Goal: Navigation & Orientation: Find specific page/section

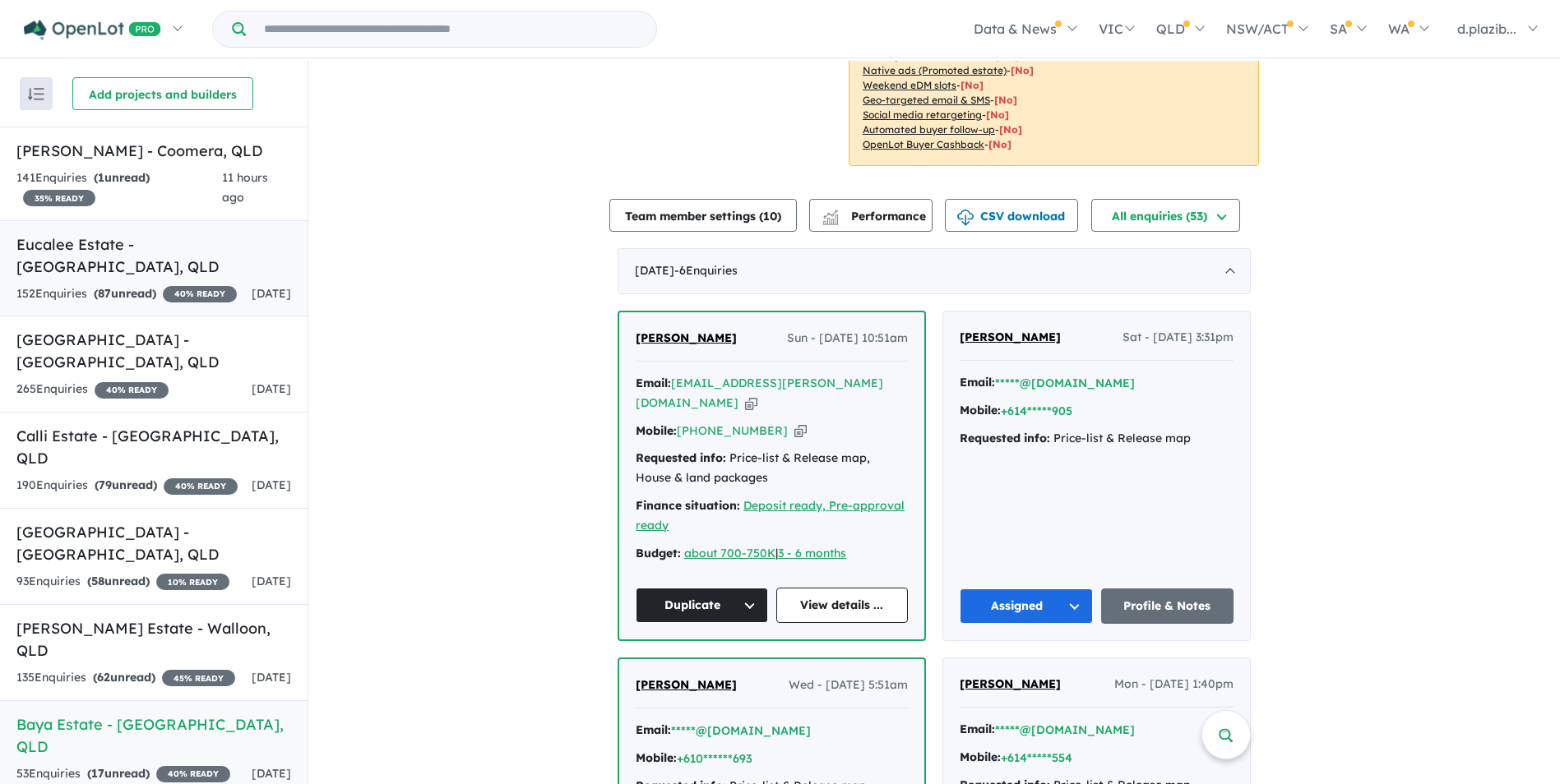
scroll to position [82, 0]
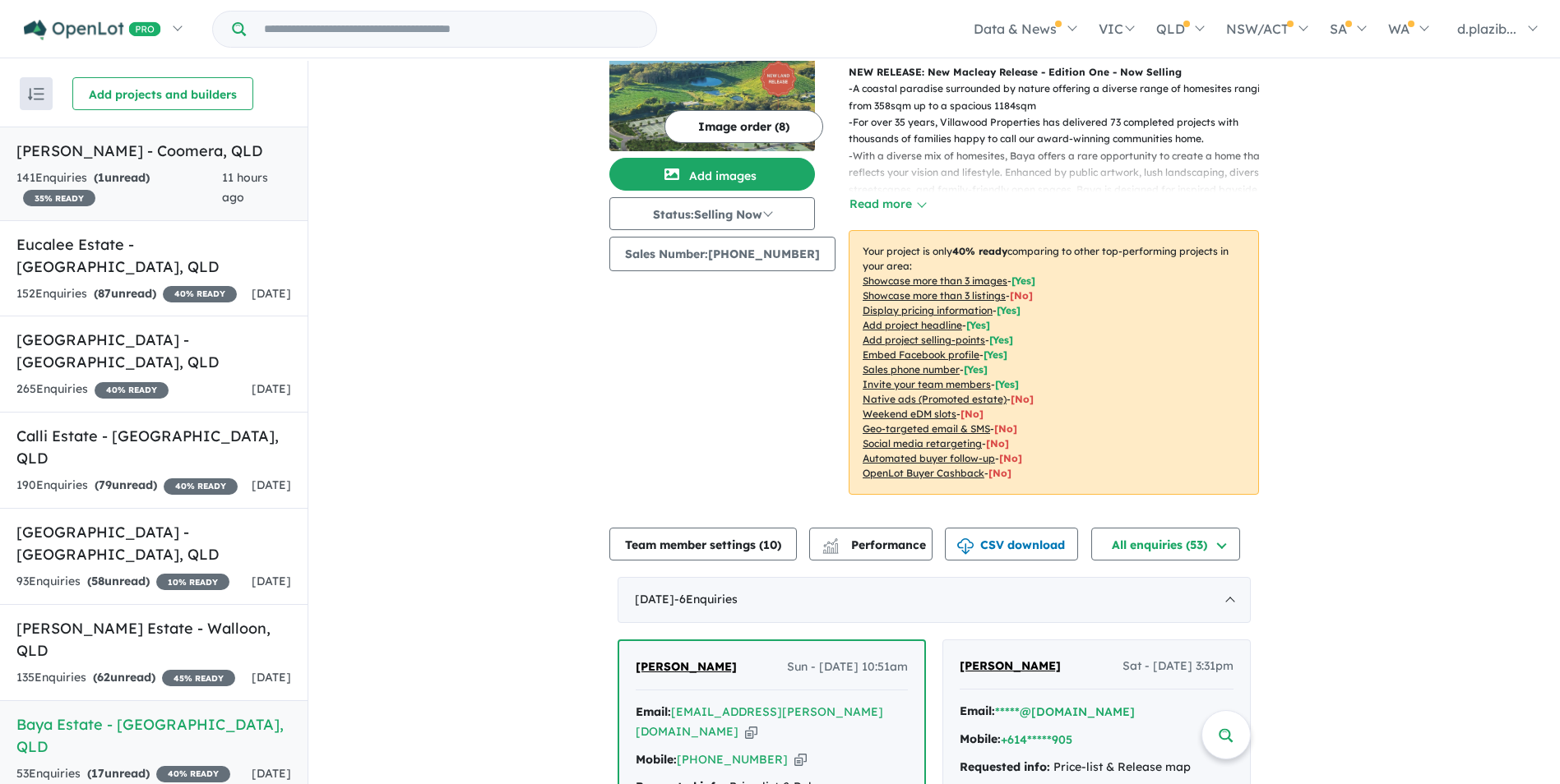
click at [215, 186] on div "141 Enquir ies ( 1 unread) 35 % READY" at bounding box center [119, 188] width 206 height 39
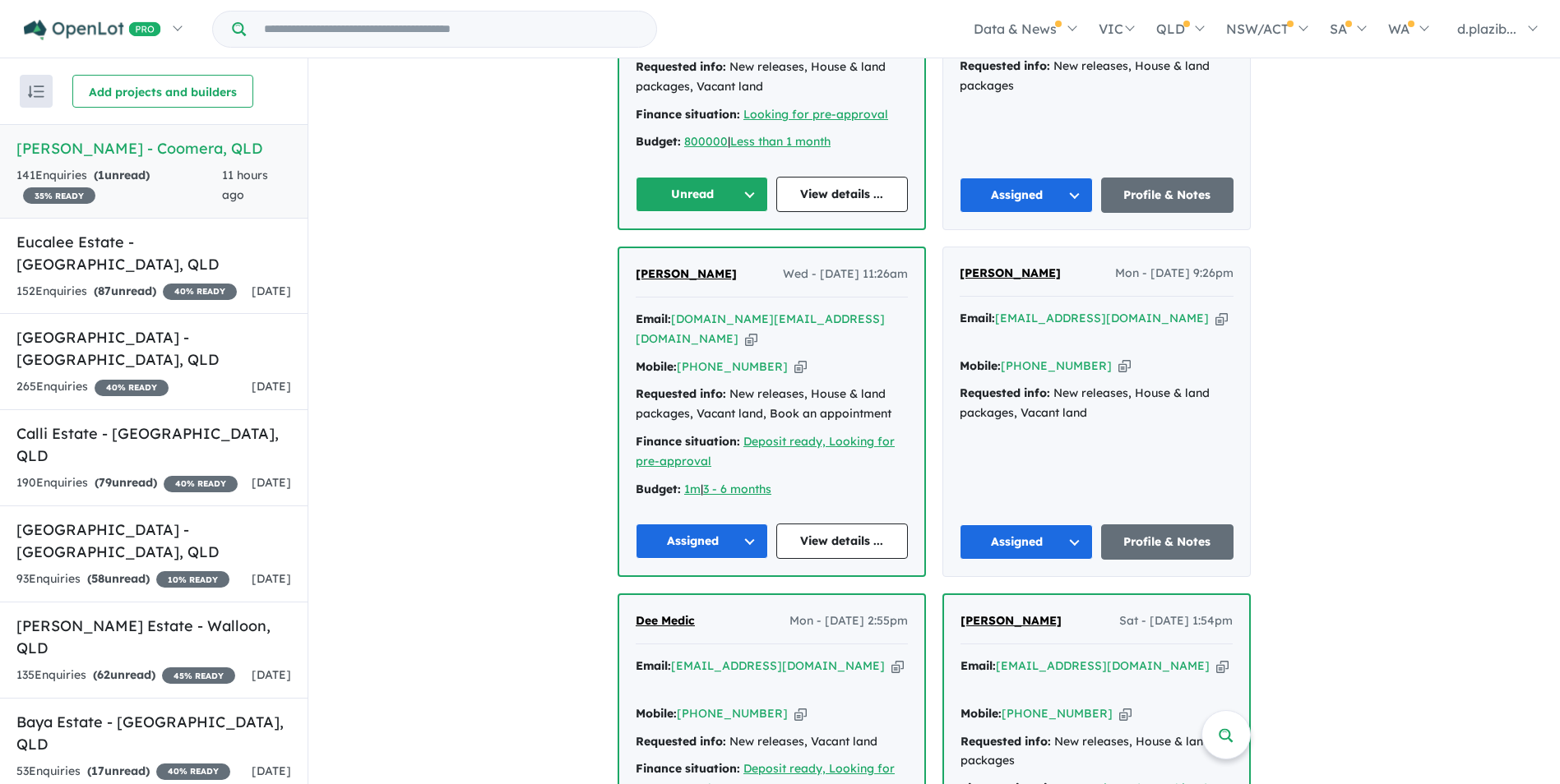
scroll to position [405, 0]
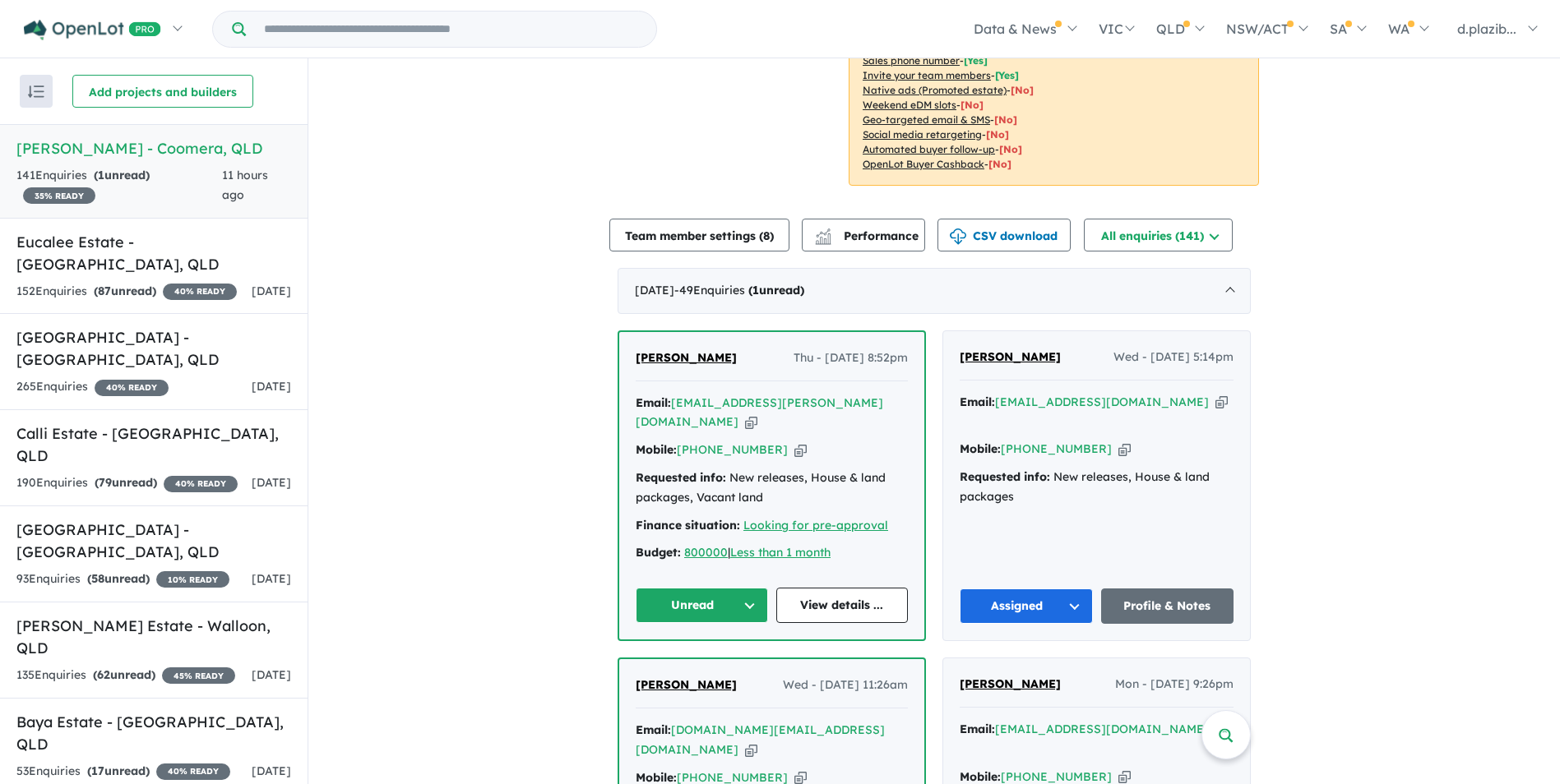
click at [757, 414] on icon "button" at bounding box center [751, 422] width 13 height 18
click at [706, 588] on button "Unread" at bounding box center [702, 605] width 133 height 35
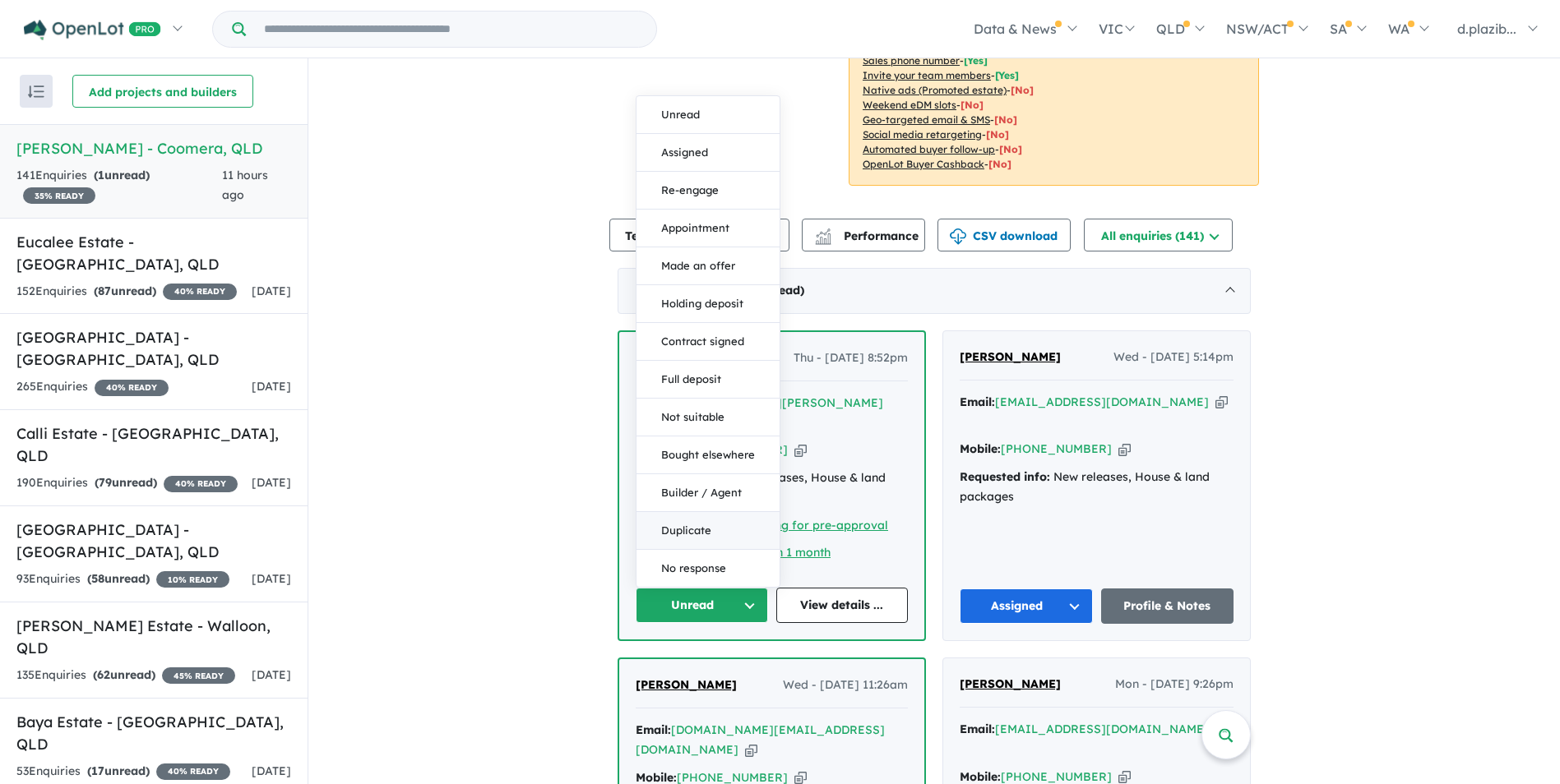
click at [706, 512] on button "Duplicate" at bounding box center [708, 531] width 143 height 38
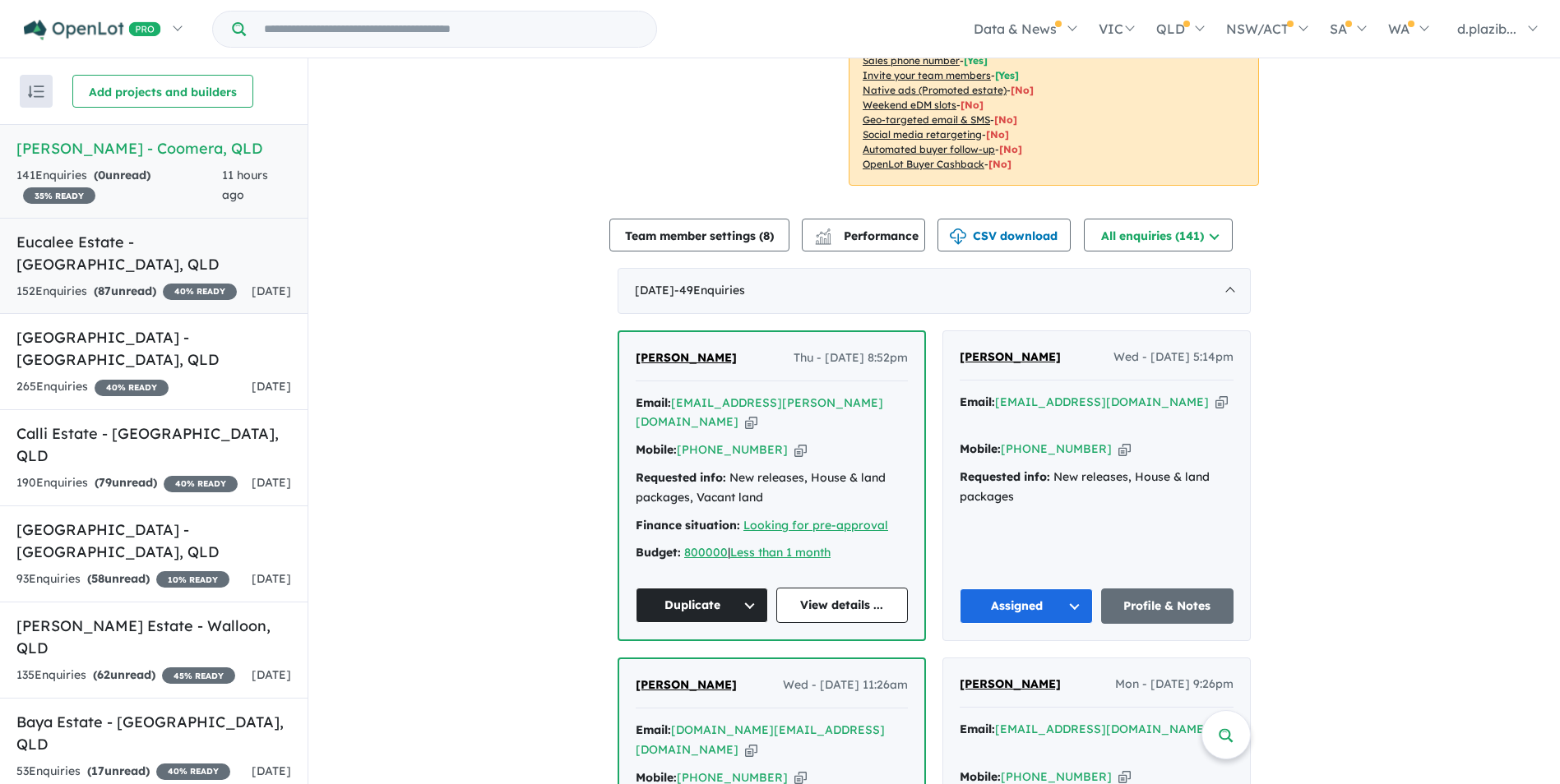
click at [205, 282] on div "152 Enquir ies ( 87 unread) 40 % READY" at bounding box center [127, 292] width 220 height 20
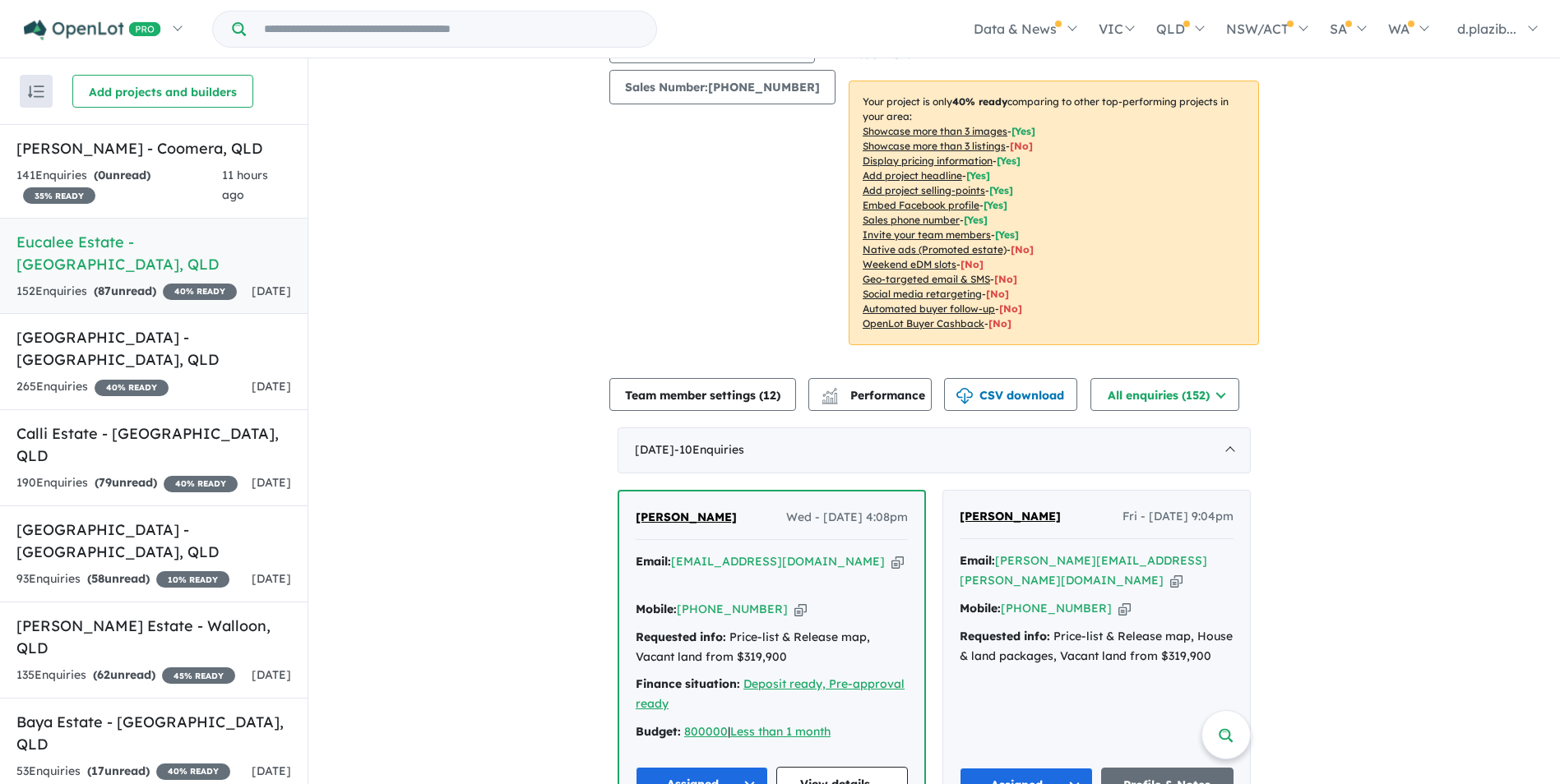
scroll to position [576, 0]
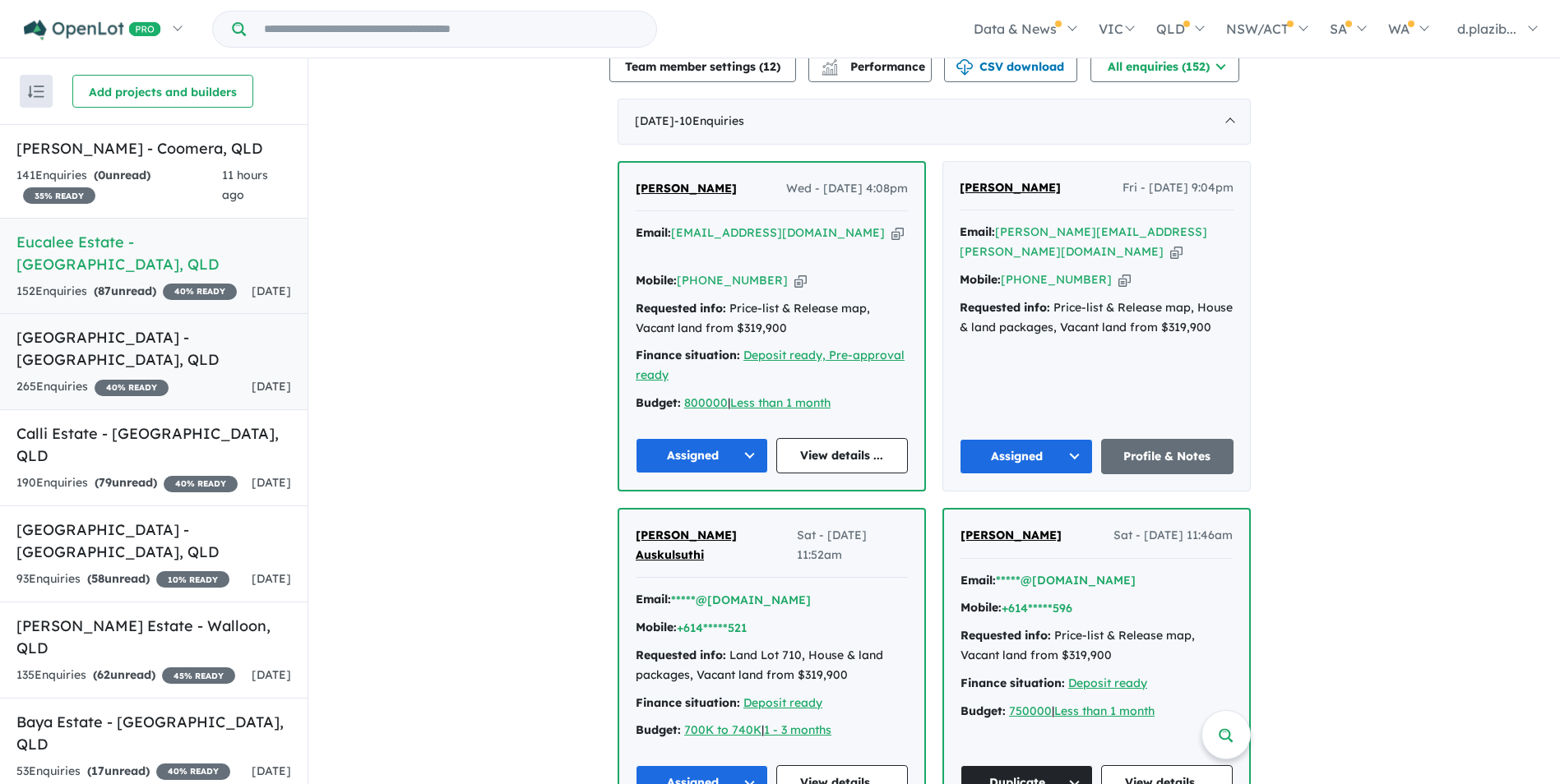
click at [214, 342] on h5 "[GEOGRAPHIC_DATA] - [GEOGRAPHIC_DATA] , [GEOGRAPHIC_DATA]" at bounding box center [154, 348] width 275 height 44
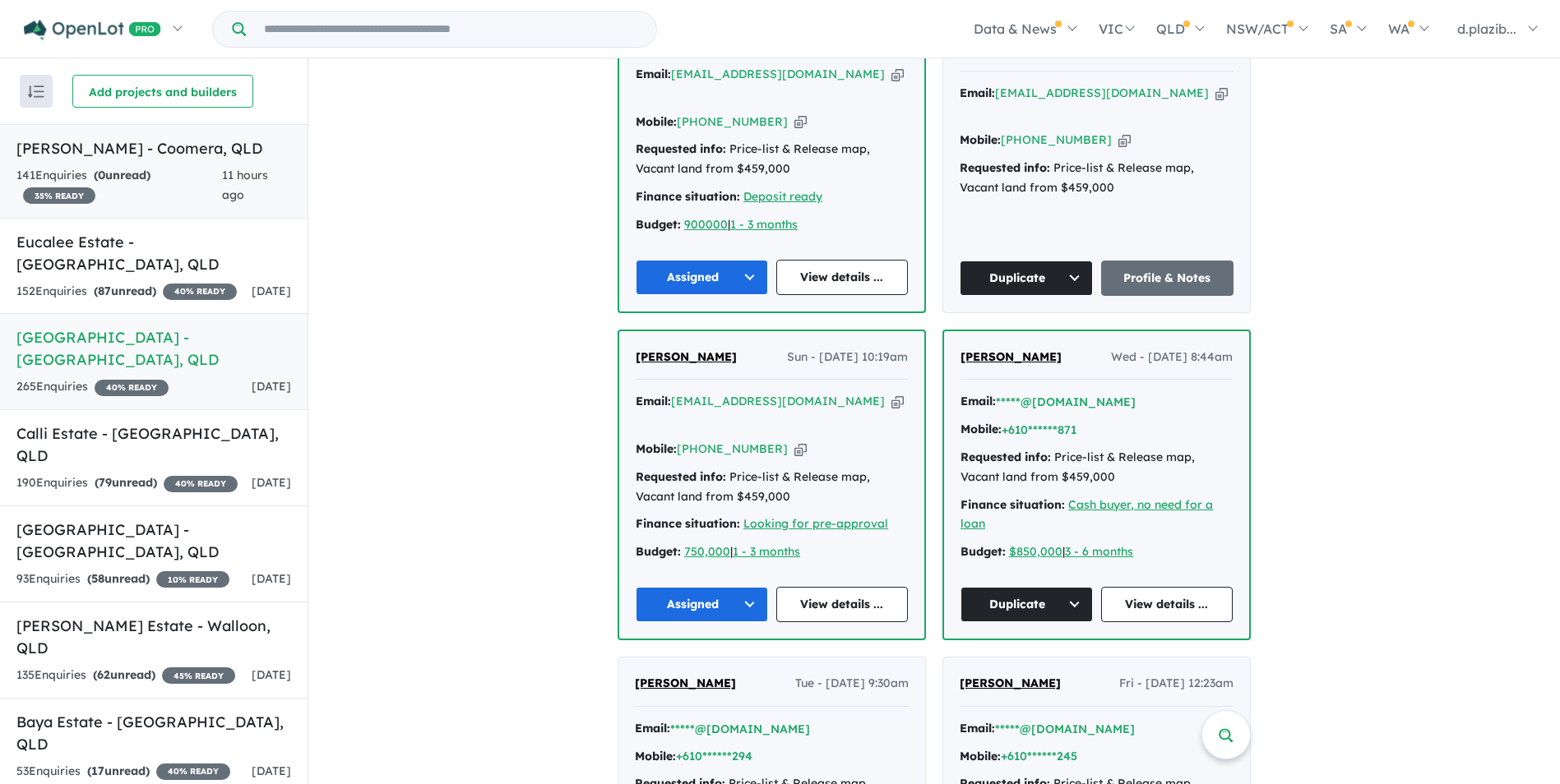
click at [212, 201] on div "141 Enquir ies ( 0 unread) 35 % READY" at bounding box center [119, 186] width 206 height 39
